Goal: Information Seeking & Learning: Learn about a topic

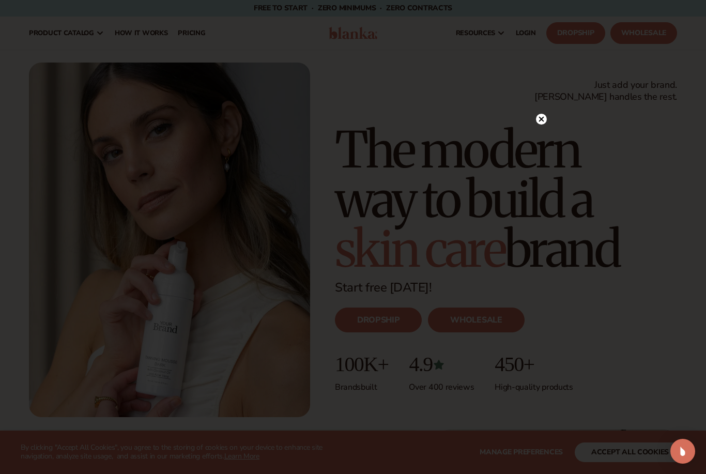
click at [551, 112] on div at bounding box center [353, 237] width 706 height 474
click at [545, 117] on circle at bounding box center [541, 119] width 11 height 11
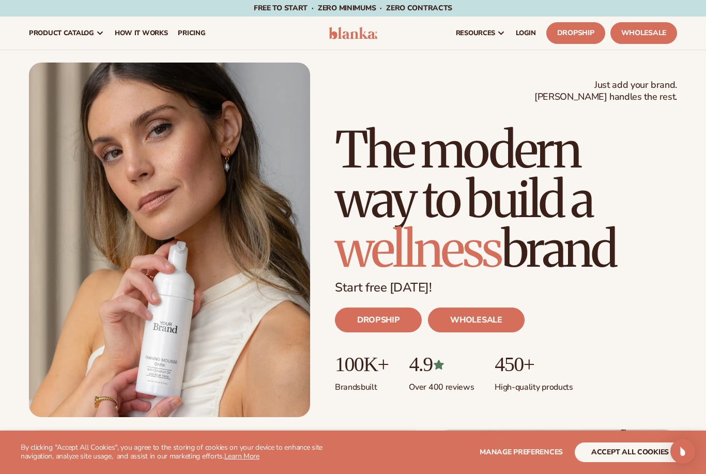
click at [395, 310] on link "DROPSHIP" at bounding box center [378, 319] width 87 height 25
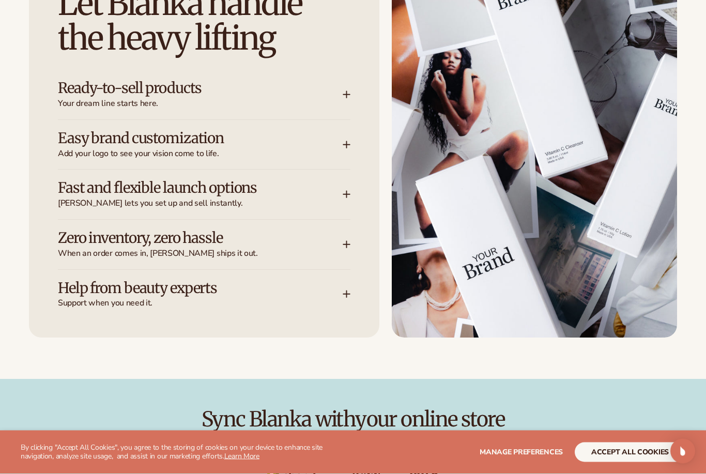
scroll to position [1532, 0]
click at [375, 94] on div "Let Blanka handle the heavy lifting Ready-to-sell products Your dream line star…" at bounding box center [204, 147] width 350 height 380
click at [357, 87] on div "Let Blanka handle the heavy lifting Ready-to-sell products Your dream line star…" at bounding box center [204, 147] width 350 height 380
click at [337, 98] on span "Your dream line starts here." at bounding box center [200, 103] width 285 height 11
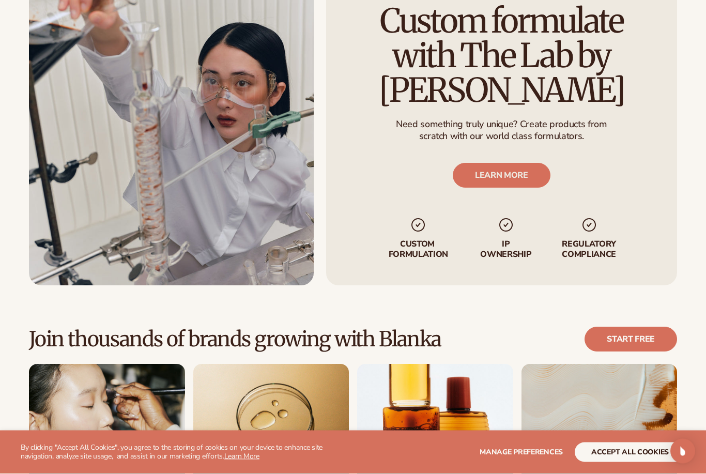
scroll to position [2683, 0]
click at [512, 163] on link "LEARN MORE" at bounding box center [501, 175] width 98 height 25
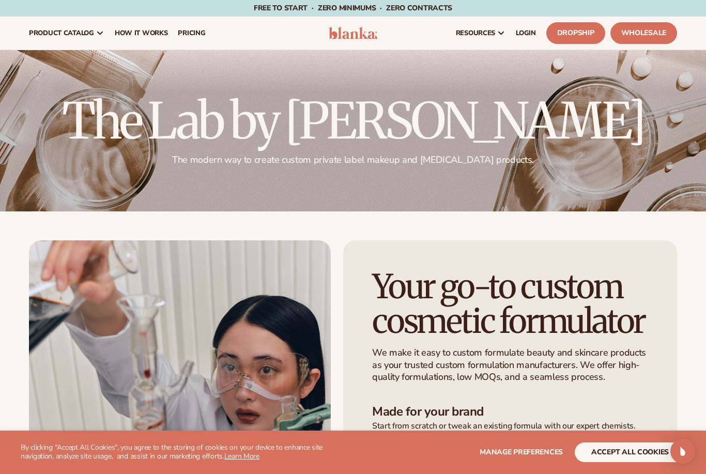
click at [593, 0] on div "Free to start · ZERO minimums · ZERO contracts · Free to start · ZERO minimums …" at bounding box center [353, 8] width 654 height 17
click at [142, 27] on link "How It Works" at bounding box center [141, 33] width 64 height 33
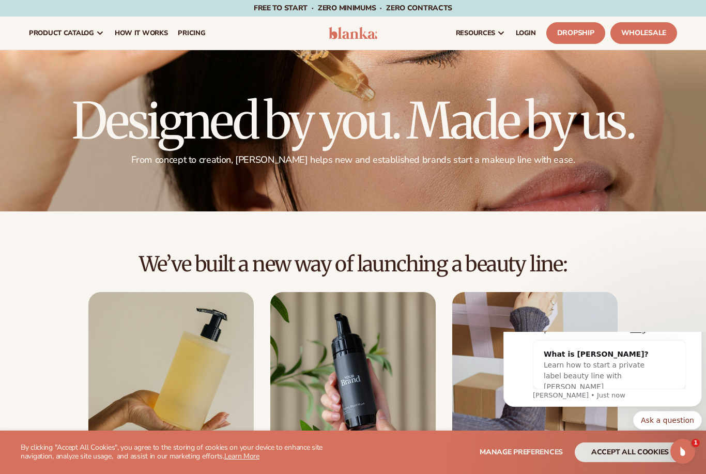
click at [572, 27] on link "Dropship" at bounding box center [575, 33] width 59 height 22
